Goal: Transaction & Acquisition: Purchase product/service

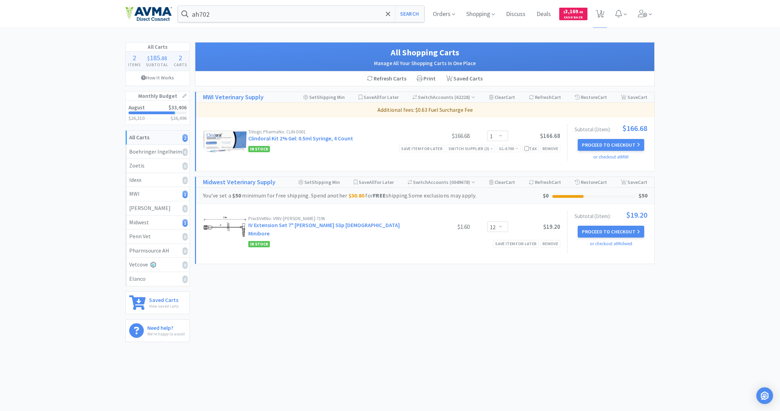
select select "1"
select select "12"
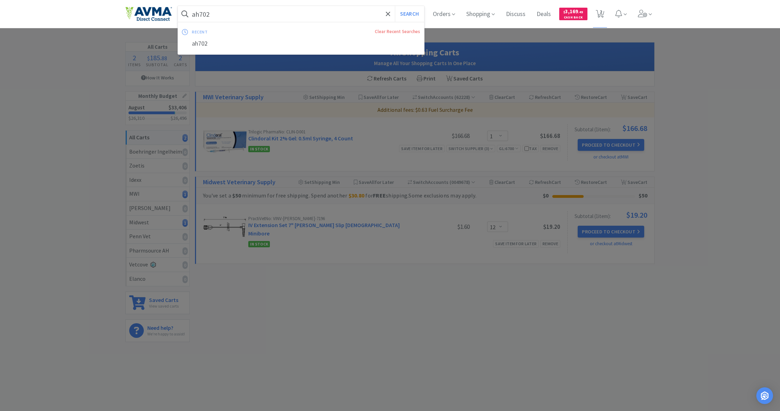
drag, startPoint x: 212, startPoint y: 14, endPoint x: 170, endPoint y: 8, distance: 42.6
click at [170, 8] on div "ah702 Search recent Clear Recent Searches ah702 Orders Shopping Discuss Discuss…" at bounding box center [389, 14] width 529 height 28
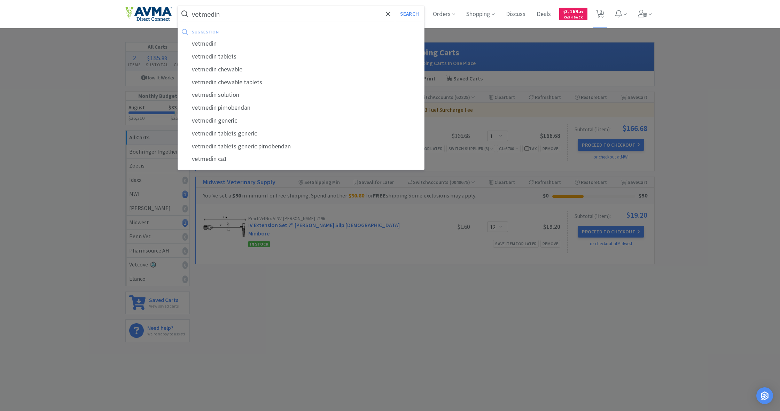
type input "vetmedin"
click at [408, 14] on button "Search" at bounding box center [409, 14] width 29 height 16
select select "1"
select select "12"
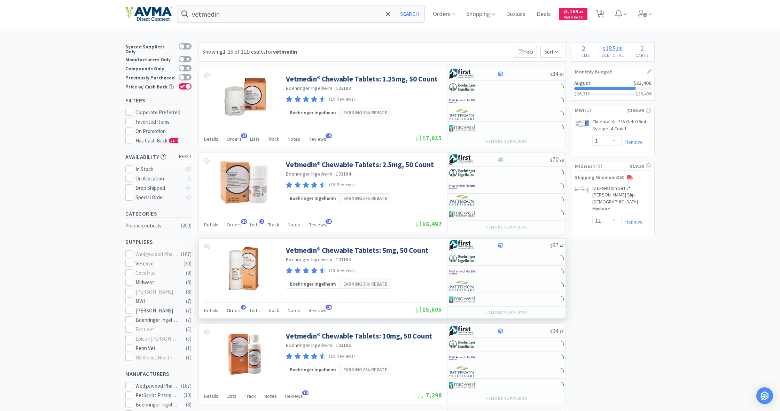
click at [233, 311] on span "Orders" at bounding box center [234, 310] width 15 height 6
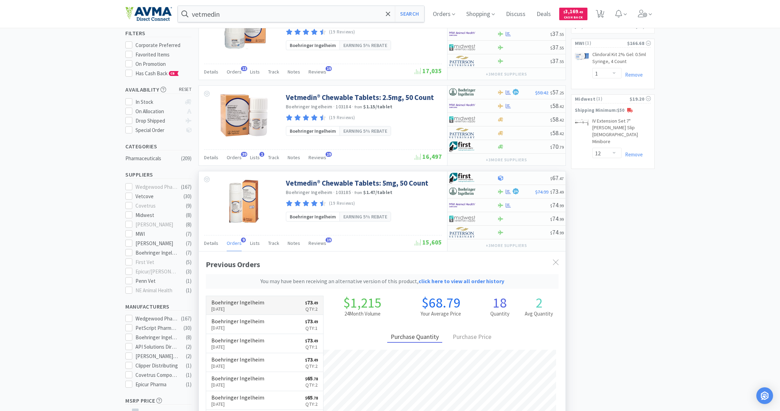
scroll to position [204, 366]
drag, startPoint x: 276, startPoint y: 158, endPoint x: 319, endPoint y: 139, distance: 48.0
click at [276, 153] on div "Track" at bounding box center [273, 158] width 11 height 13
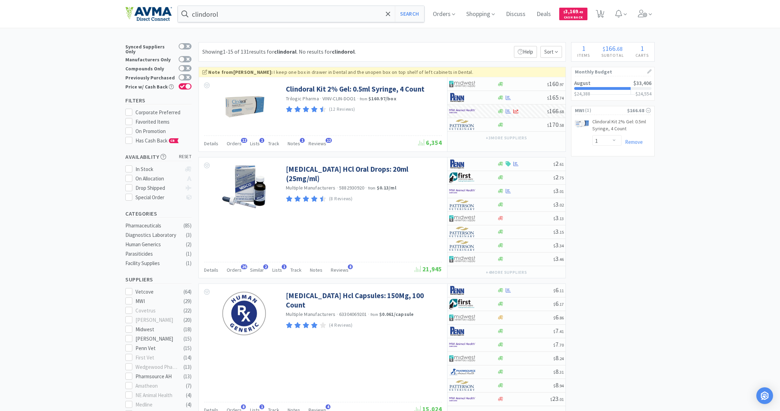
select select "1"
